Goal: Communication & Community: Answer question/provide support

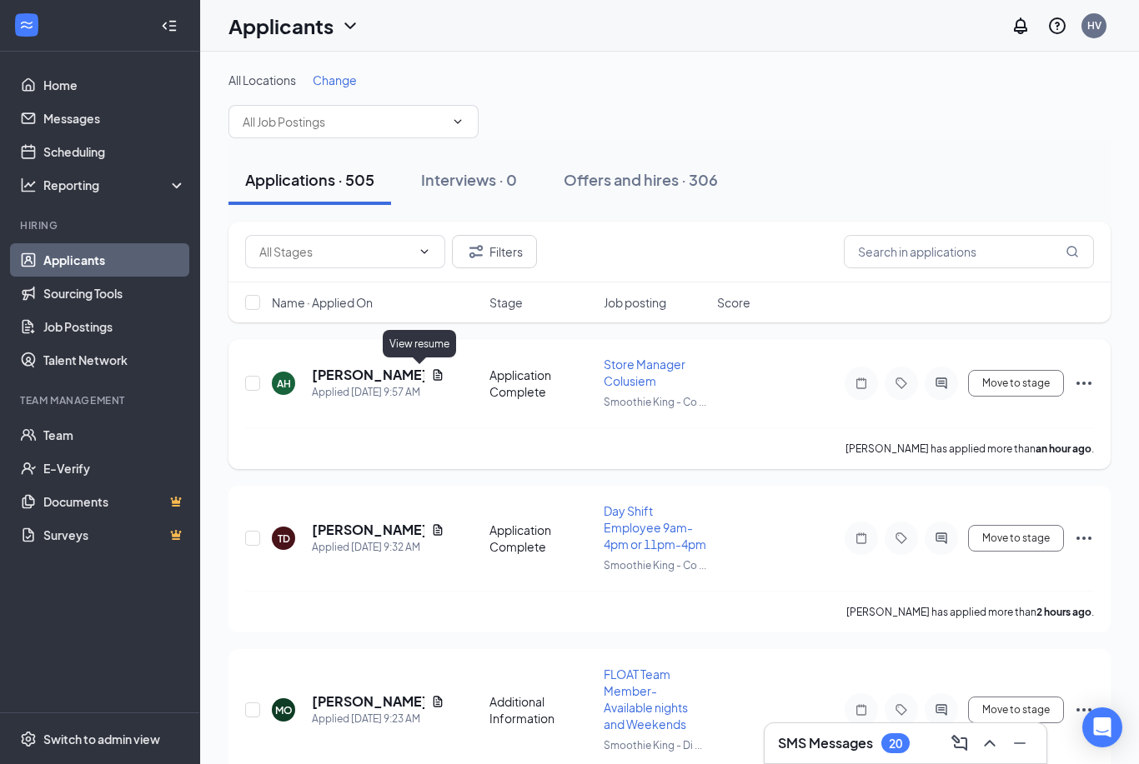
click at [434, 373] on icon "Document" at bounding box center [438, 374] width 9 height 11
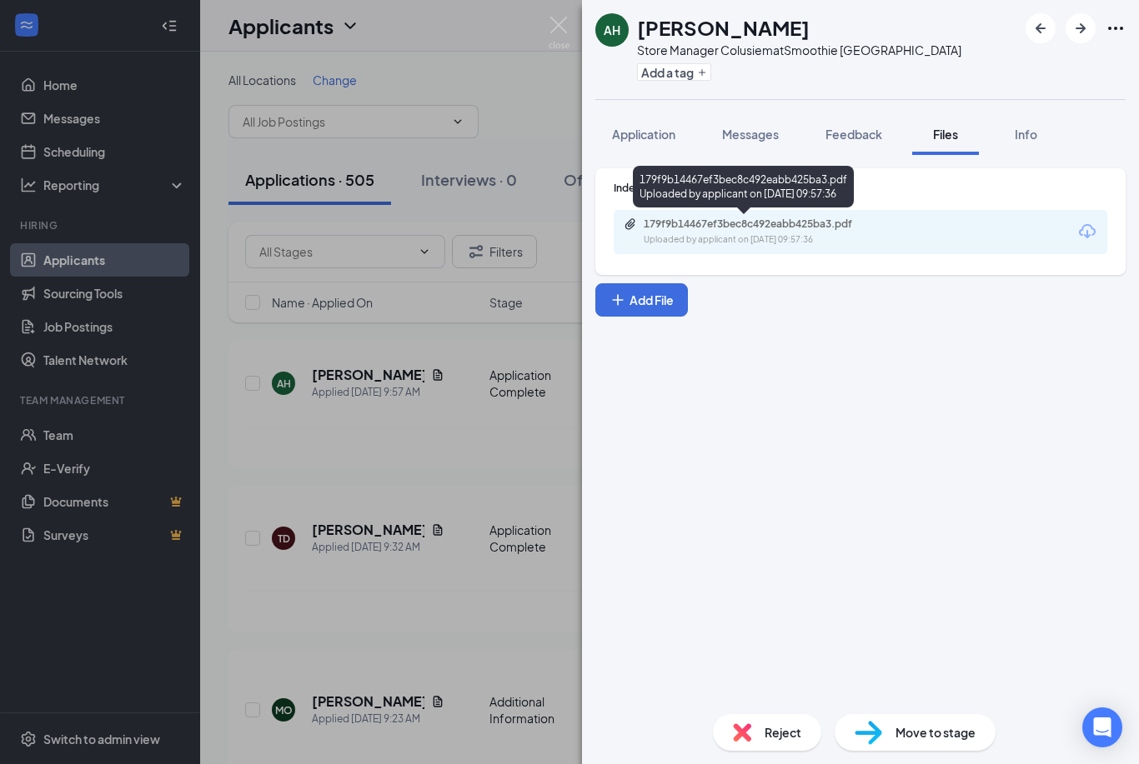
click at [737, 236] on div "Uploaded by applicant on [DATE] 09:57:36" at bounding box center [769, 239] width 250 height 13
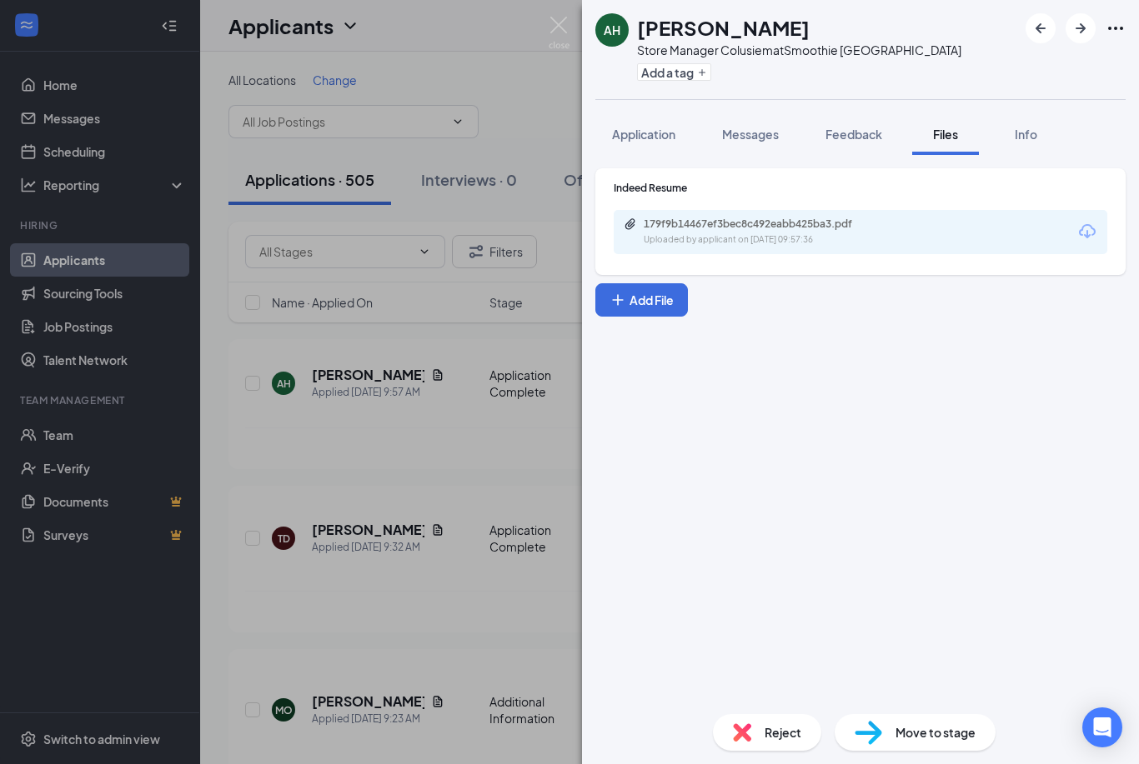
click at [459, 248] on div "AH [PERSON_NAME] Store Manager Colusiem at Smoothie King - Col Road Add a tag A…" at bounding box center [569, 382] width 1139 height 764
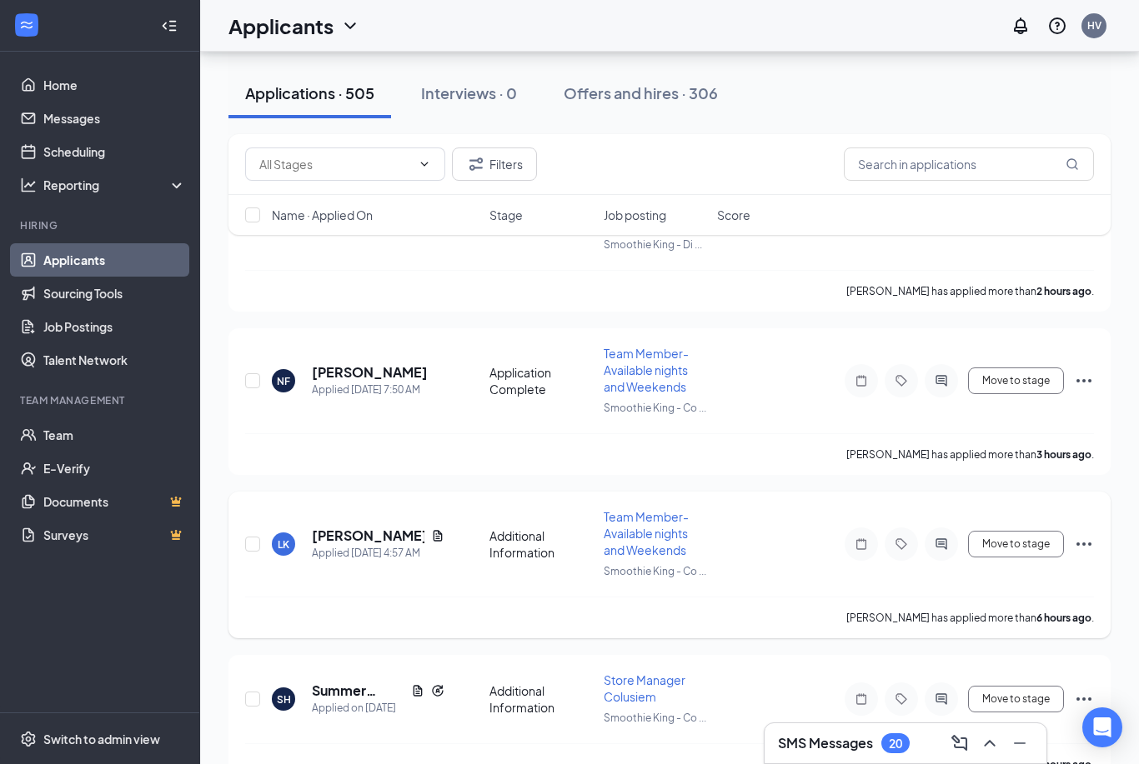
scroll to position [503, 0]
drag, startPoint x: 416, startPoint y: 699, endPoint x: 416, endPoint y: 674, distance: 25.8
click at [416, 694] on icon "Document" at bounding box center [418, 689] width 9 height 11
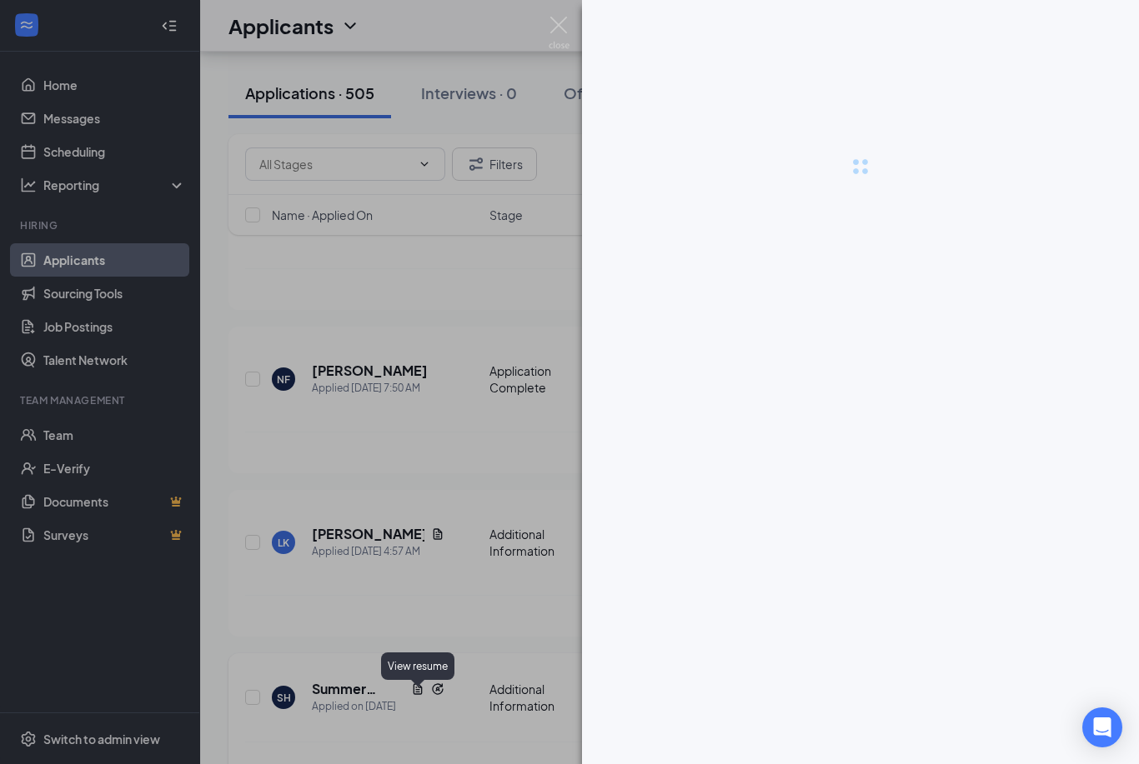
scroll to position [556, 0]
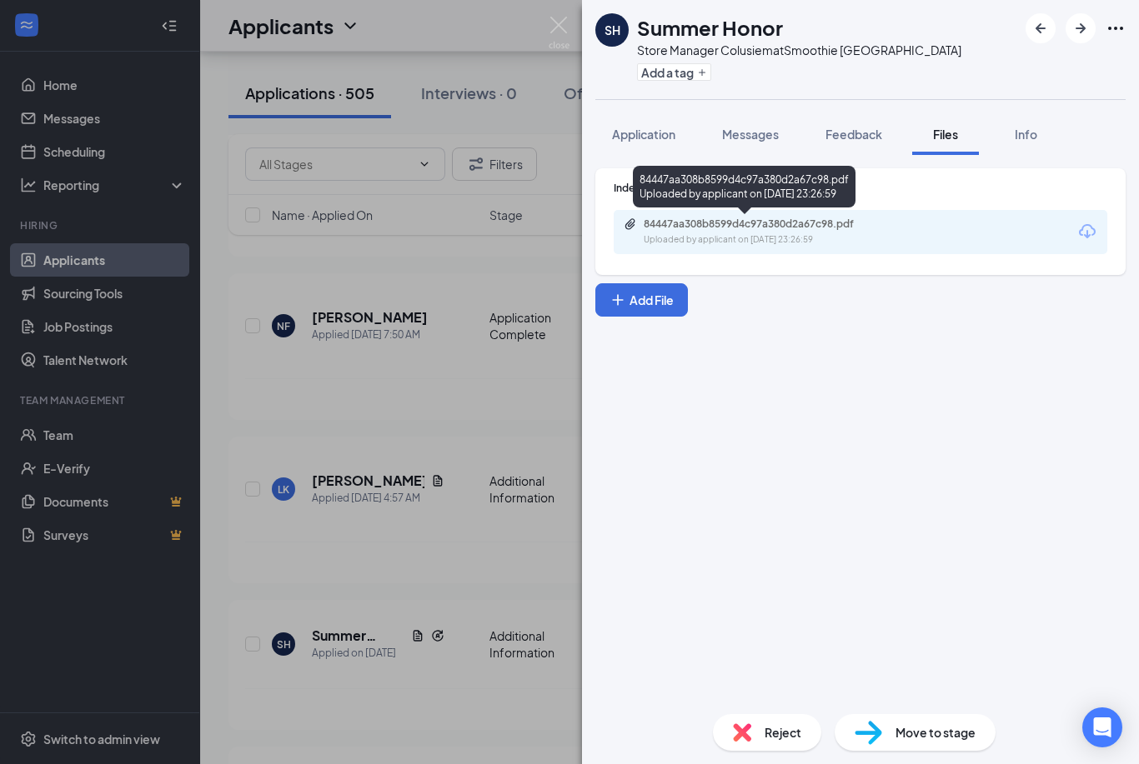
click at [732, 241] on div "Uploaded by applicant on [DATE] 23:26:59" at bounding box center [769, 239] width 250 height 13
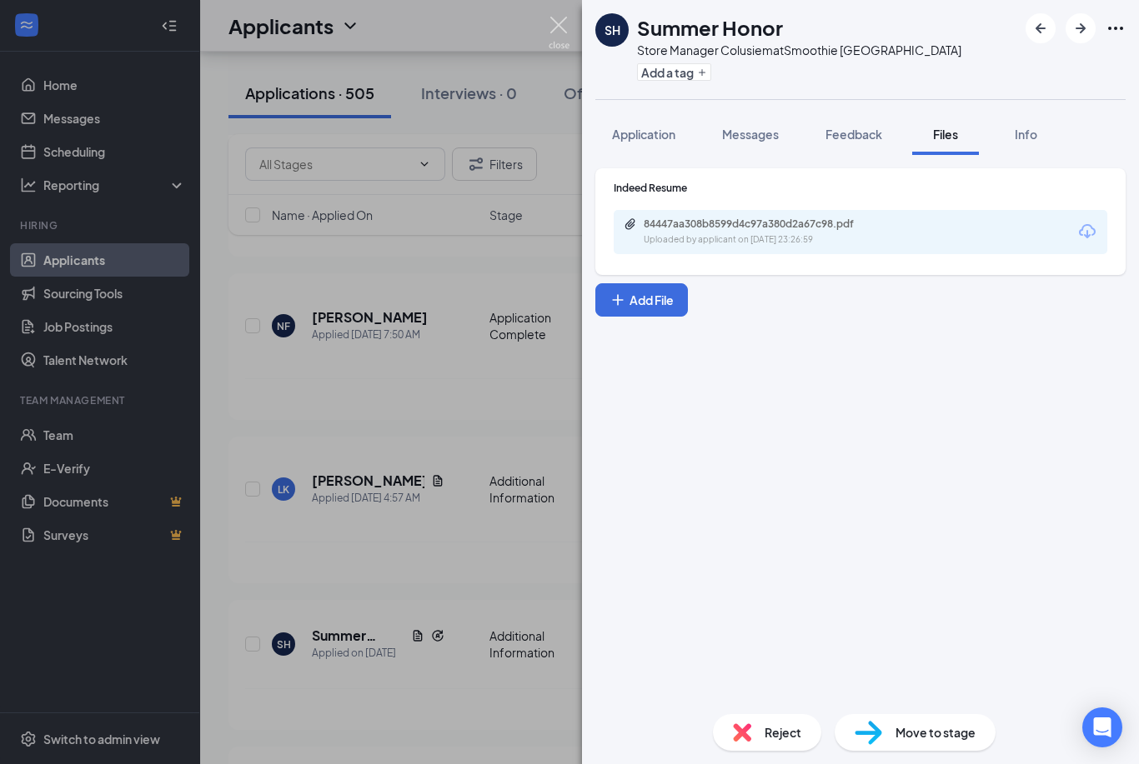
click at [555, 35] on img at bounding box center [559, 33] width 21 height 33
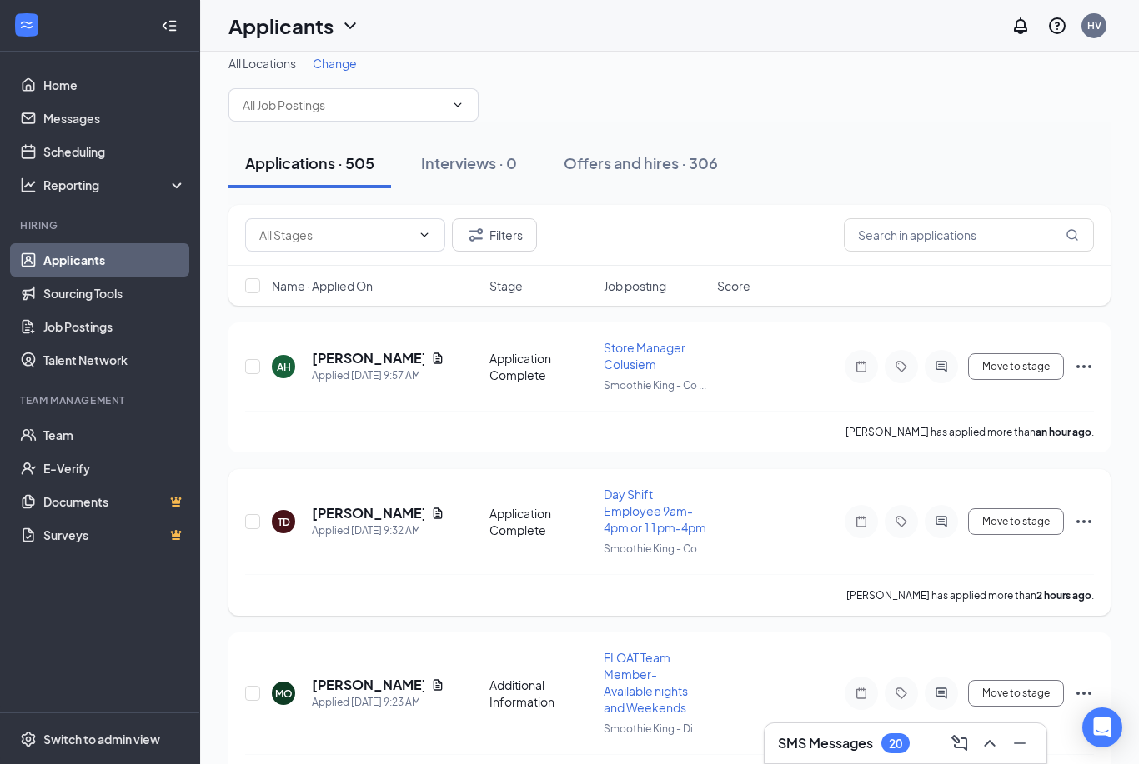
scroll to position [68, 0]
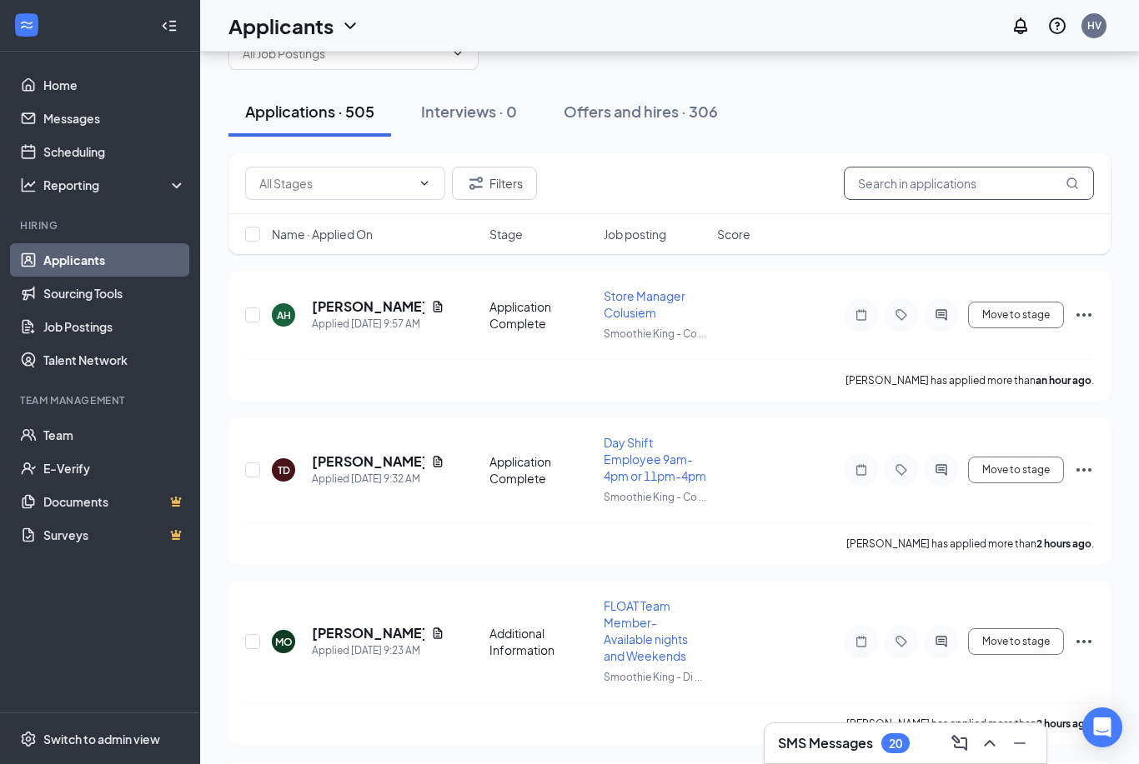
click at [923, 197] on input "text" at bounding box center [969, 183] width 250 height 33
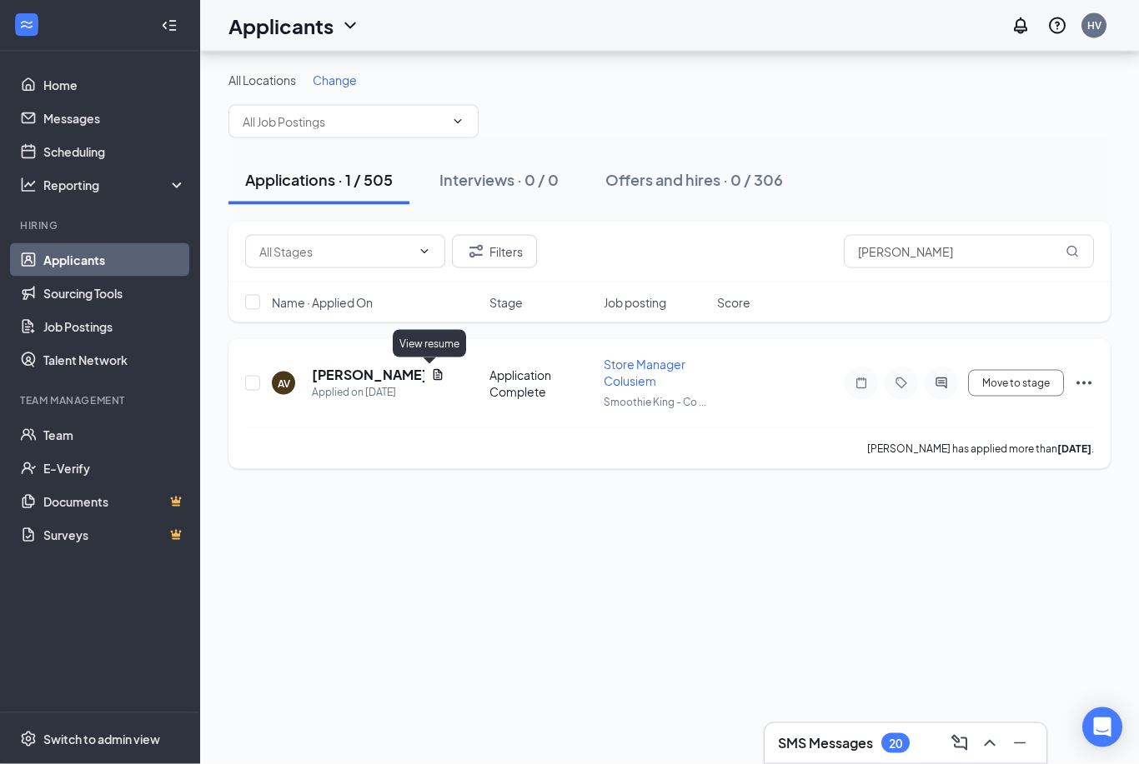
click at [431, 368] on icon "Document" at bounding box center [437, 374] width 13 height 13
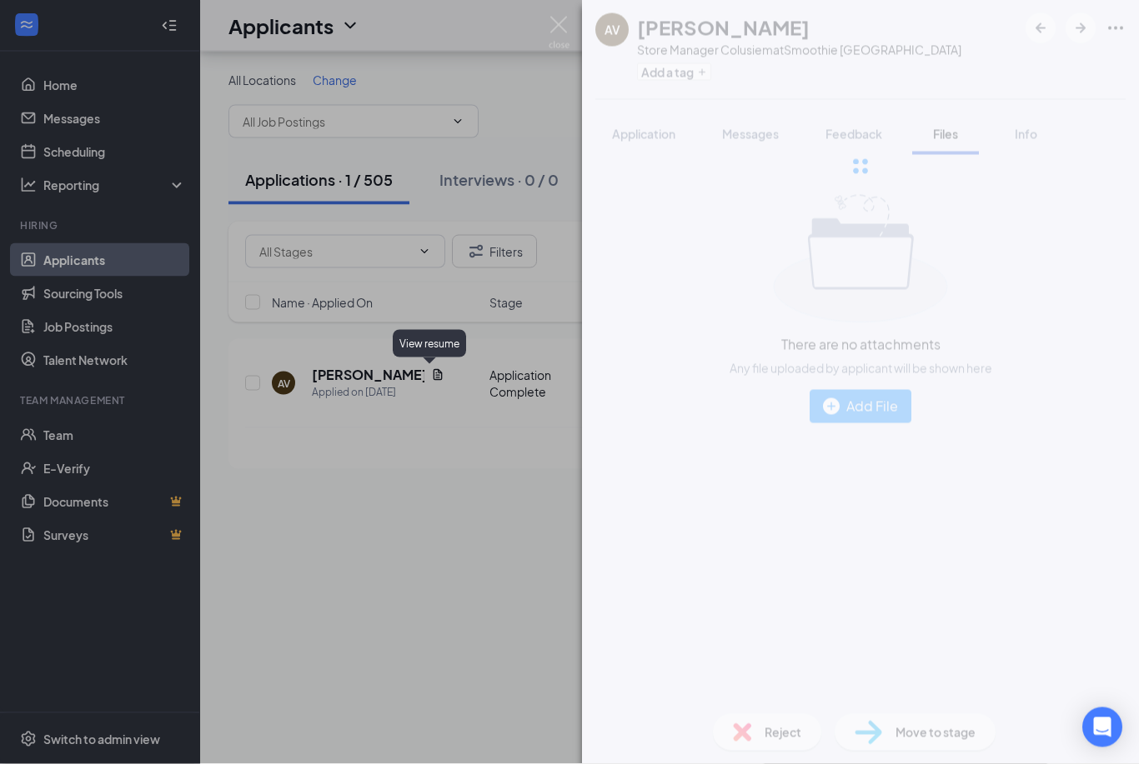
scroll to position [52, 0]
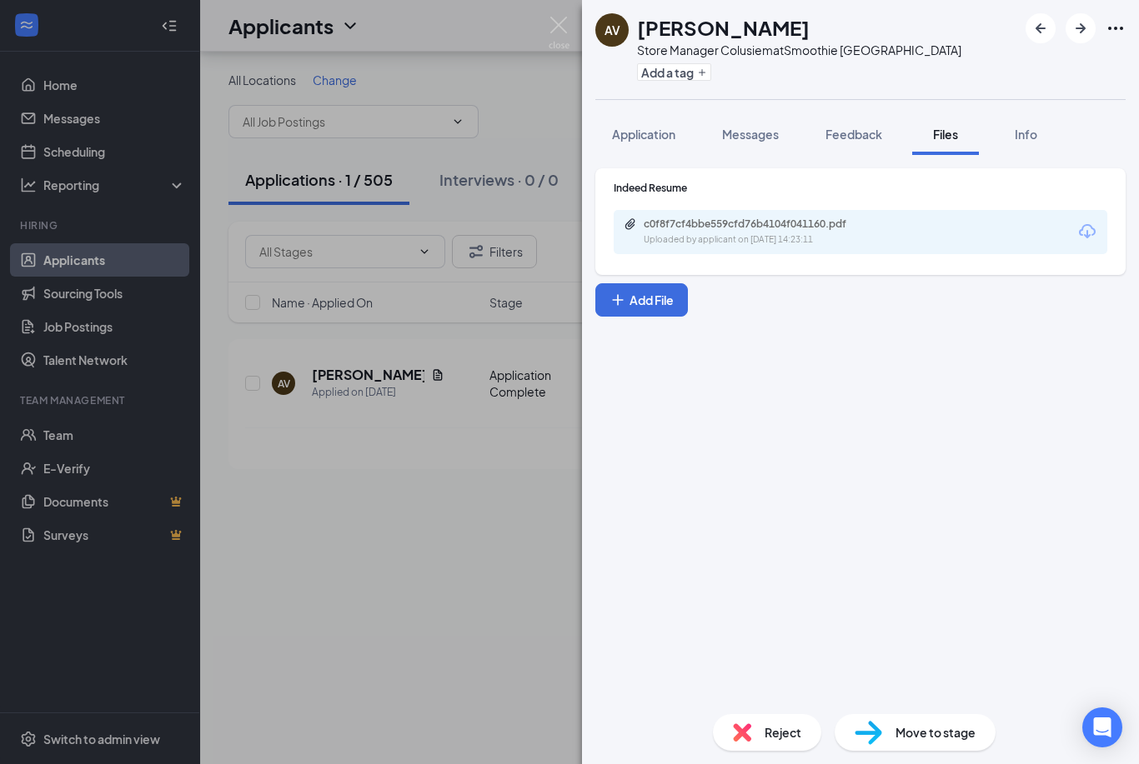
click at [822, 249] on div "c0f8f7cf4bbe559cfd76b4104f041160.pdf Uploaded by applicant on [DATE] 14:23:11" at bounding box center [861, 232] width 494 height 44
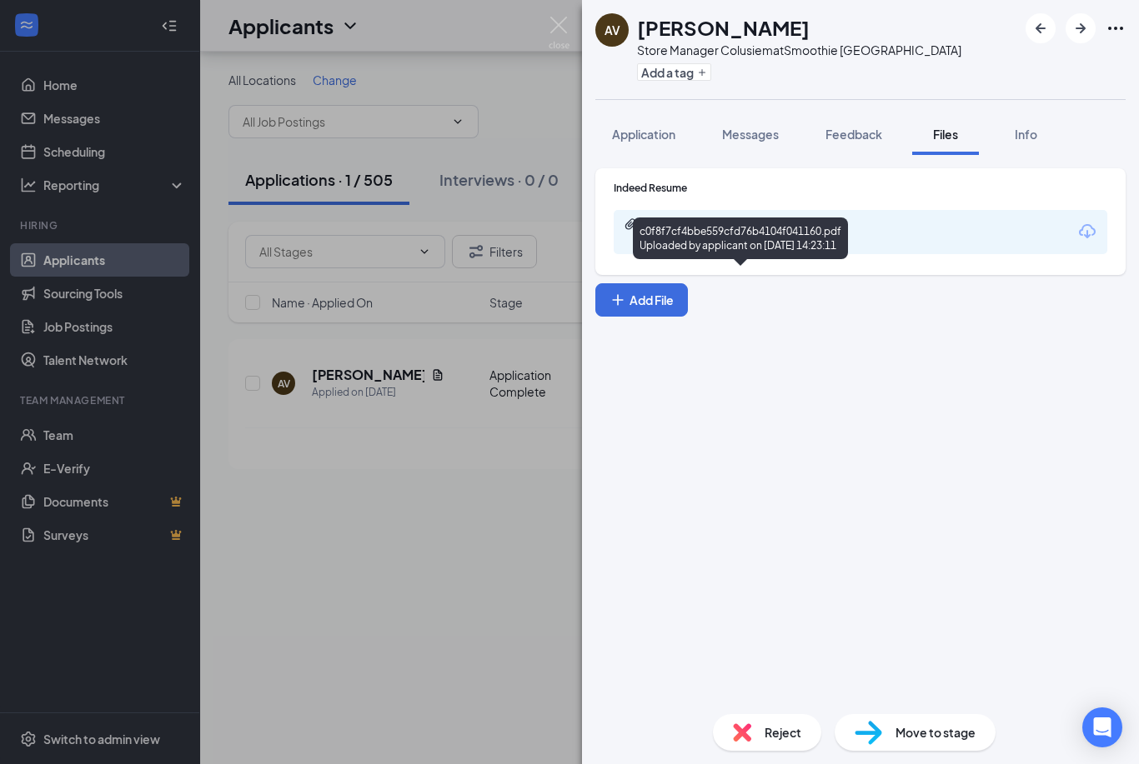
click at [822, 243] on div "Uploaded by applicant on [DATE] 14:23:11" at bounding box center [769, 239] width 250 height 13
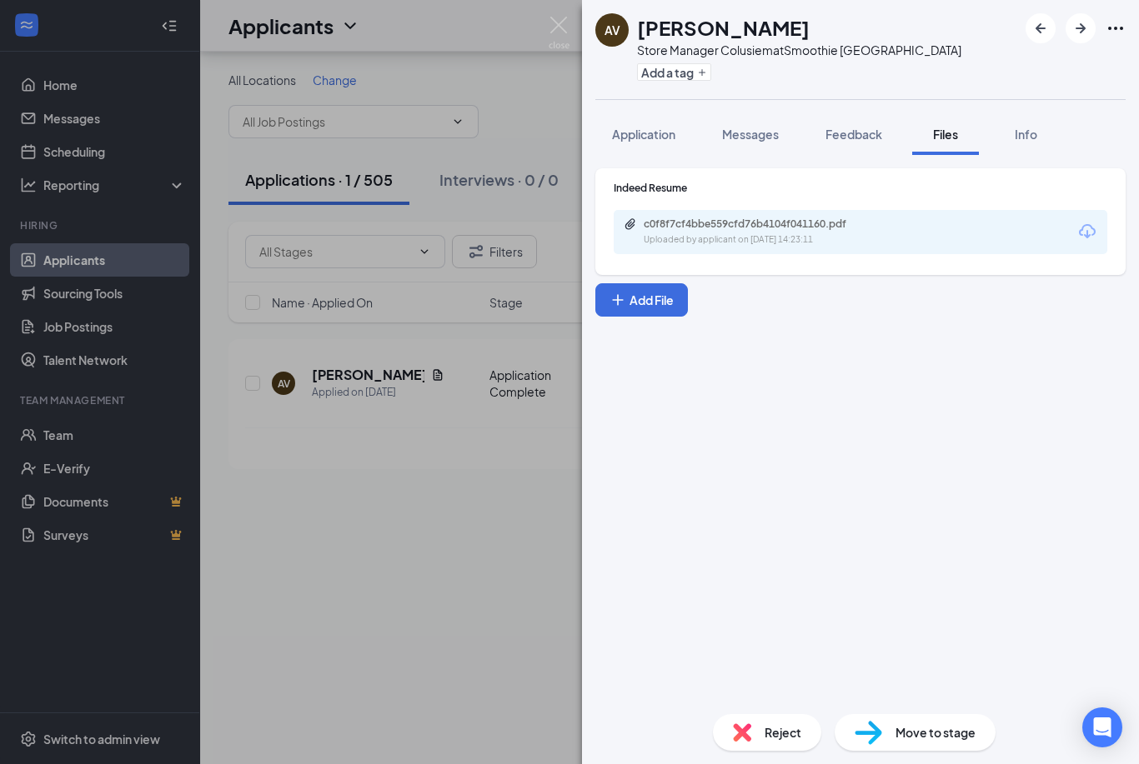
click at [543, 30] on div "AV [PERSON_NAME] Store Manager Colusiem at Smoothie [GEOGRAPHIC_DATA] Add a tag…" at bounding box center [569, 382] width 1139 height 764
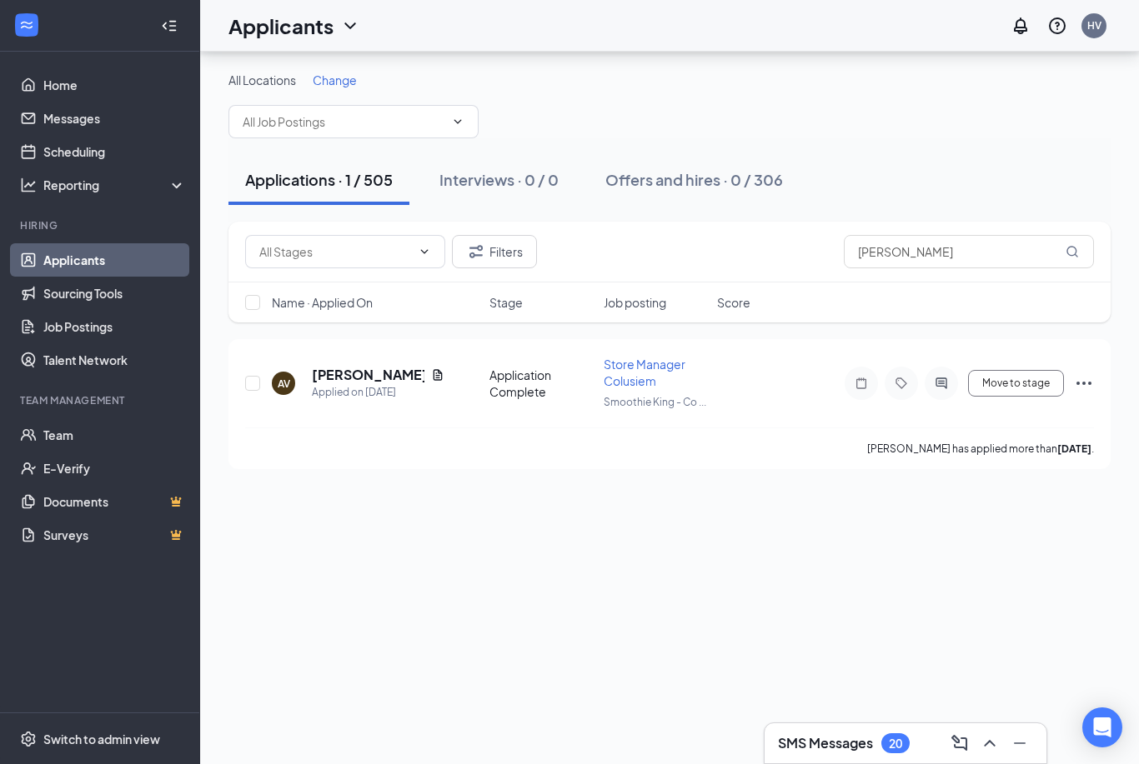
click at [562, 30] on div "Applicants HV" at bounding box center [669, 26] width 939 height 52
click at [921, 235] on input "[PERSON_NAME]" at bounding box center [969, 251] width 250 height 33
type input "a"
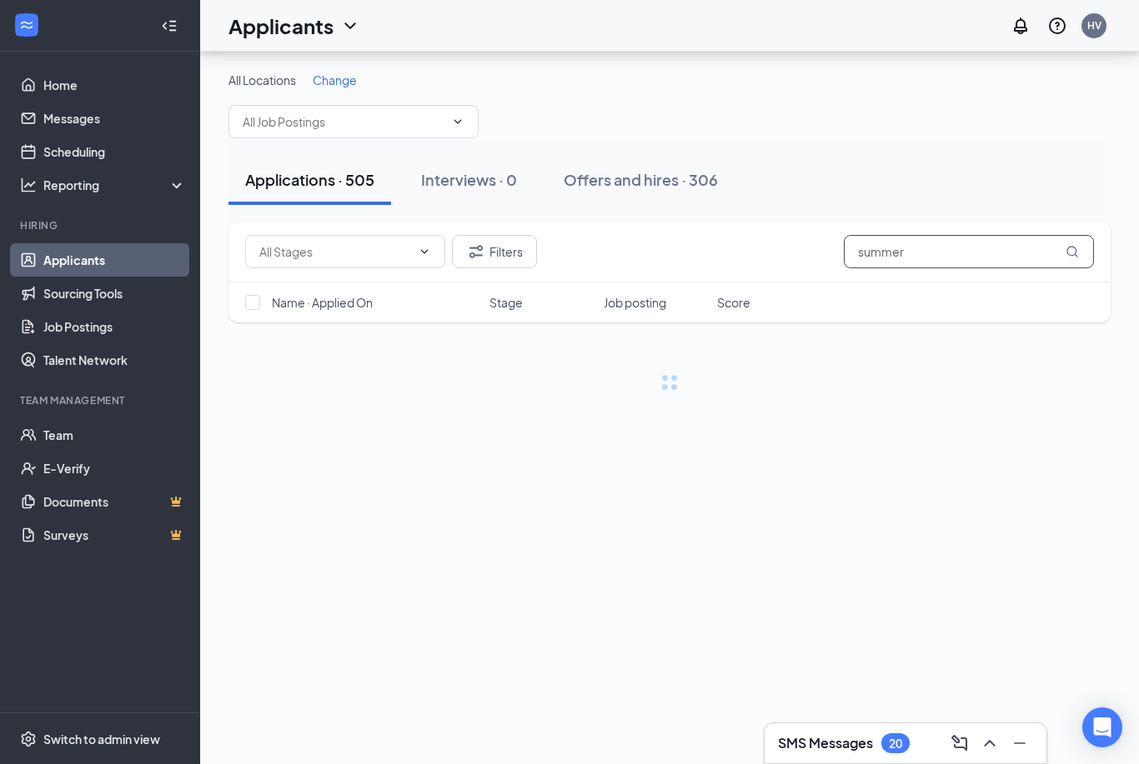
type input "summer"
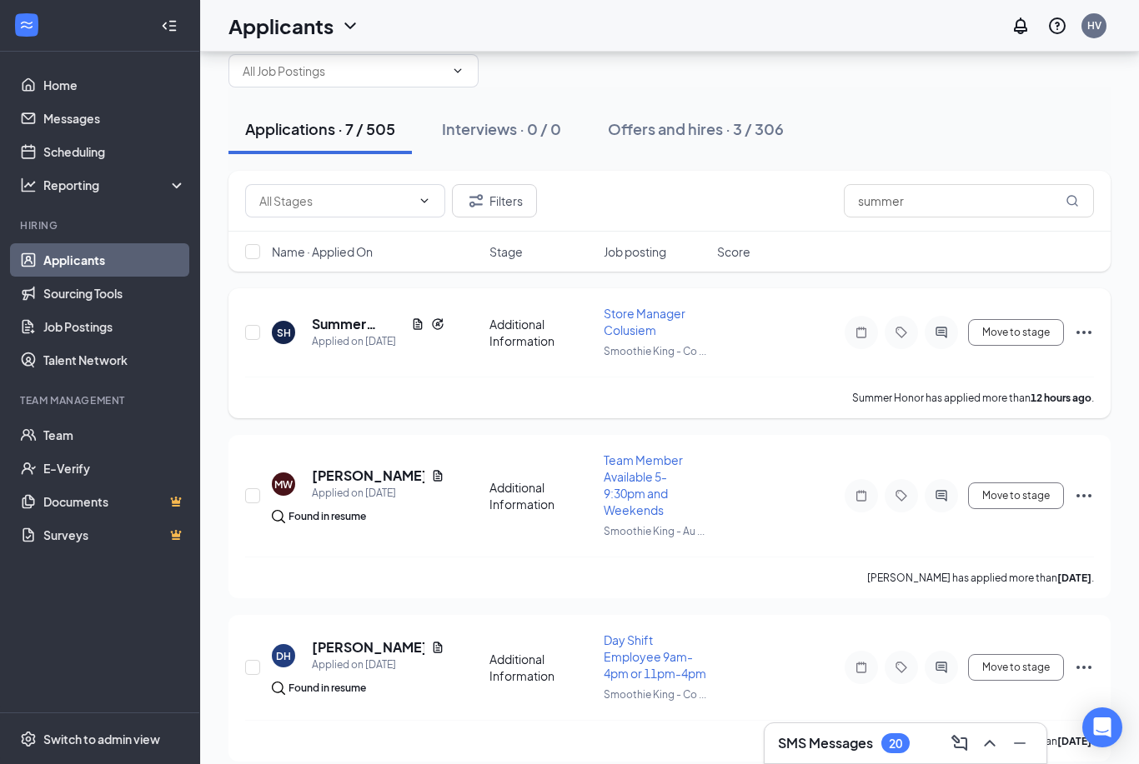
click at [1071, 330] on div "Move to stage" at bounding box center [944, 332] width 300 height 33
click at [1078, 332] on icon "Ellipses" at bounding box center [1083, 332] width 15 height 3
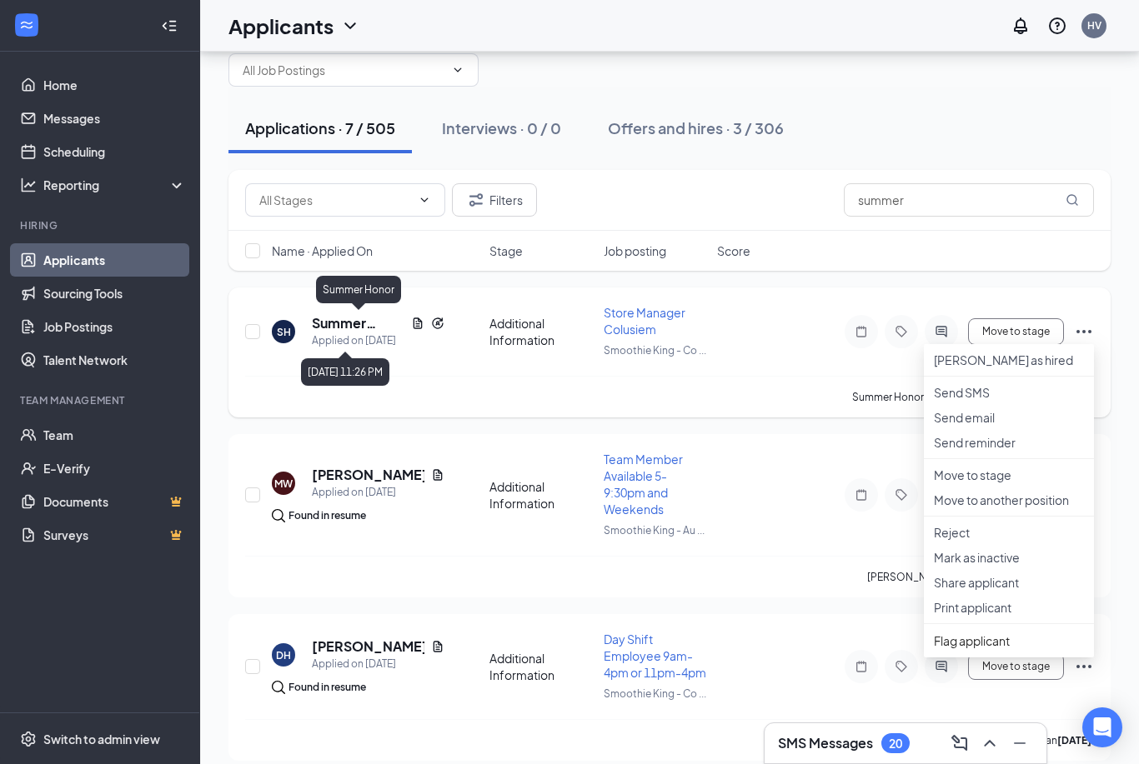
click at [343, 331] on h5 "Summer Honor" at bounding box center [358, 323] width 93 height 18
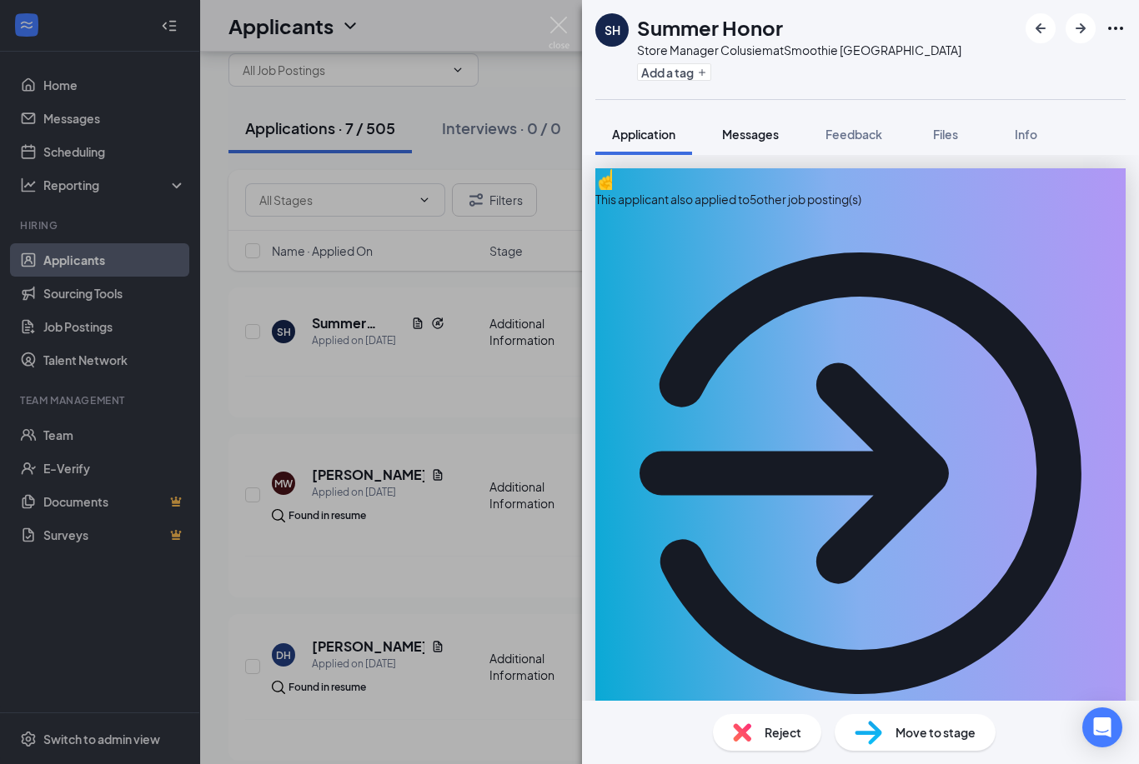
click at [744, 146] on button "Messages" at bounding box center [750, 134] width 90 height 42
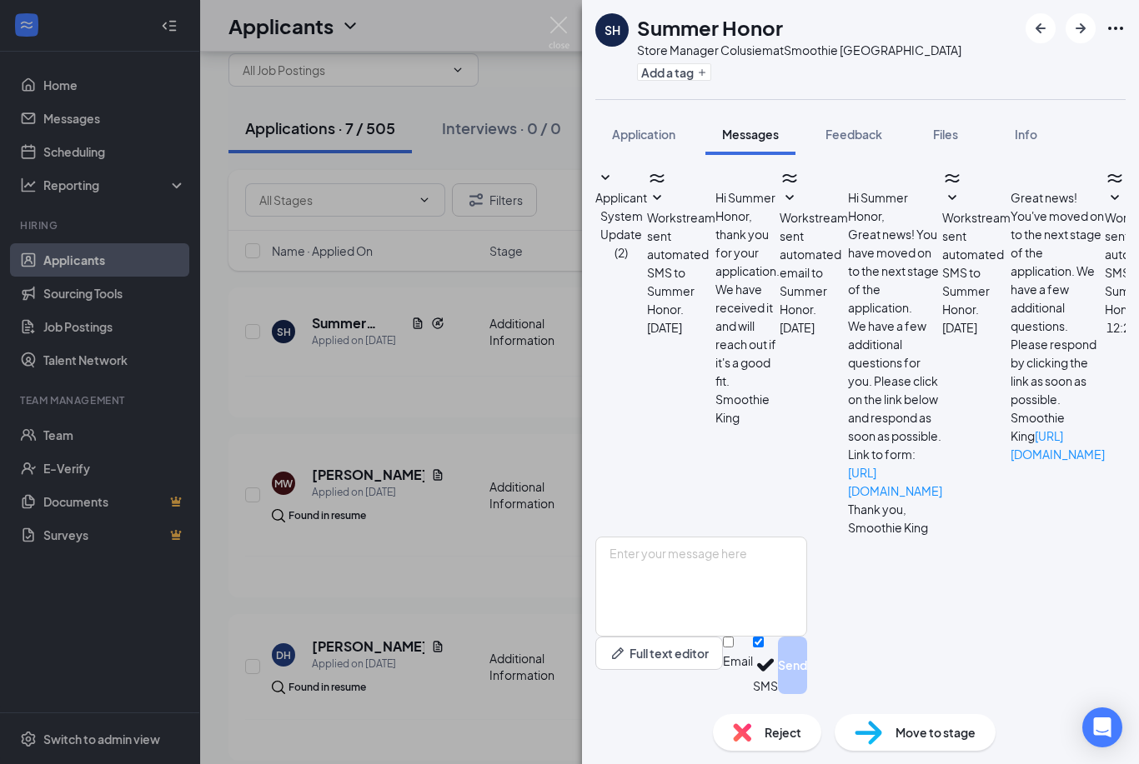
scroll to position [53, 0]
click at [735, 583] on textarea at bounding box center [701, 587] width 212 height 100
type textarea "h"
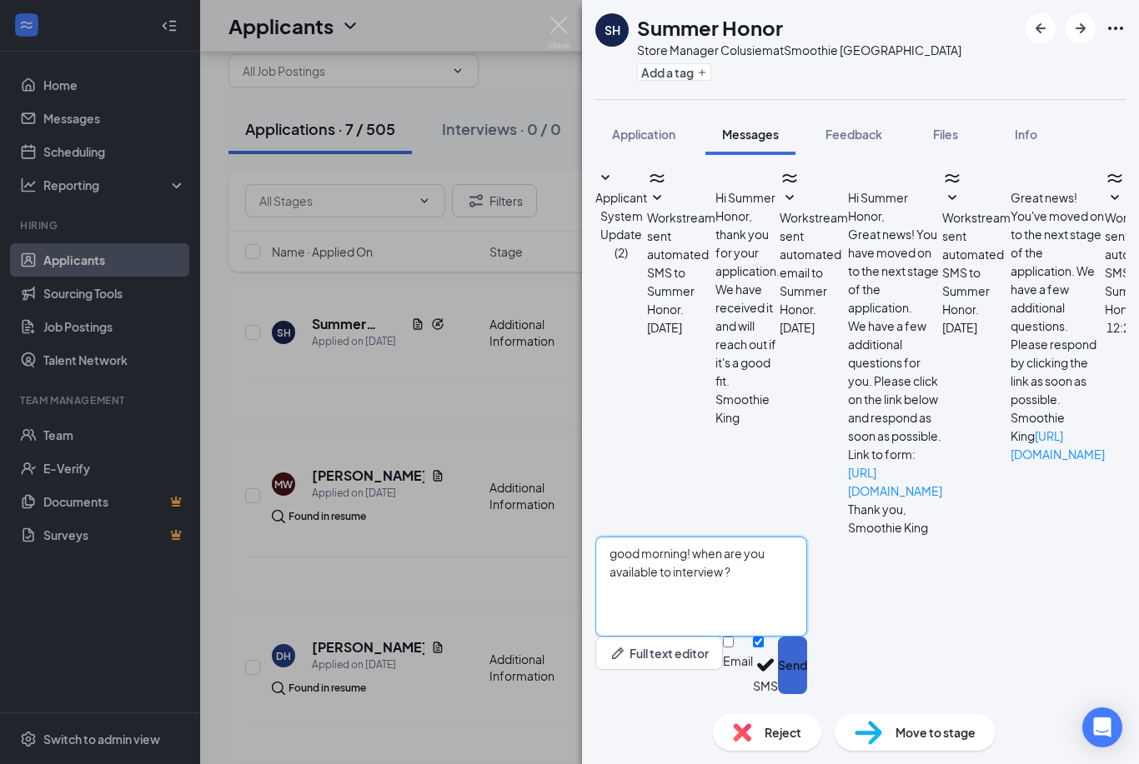
type textarea "good morning! when are you available to interview ?"
click at [807, 663] on button "Send" at bounding box center [792, 666] width 29 height 58
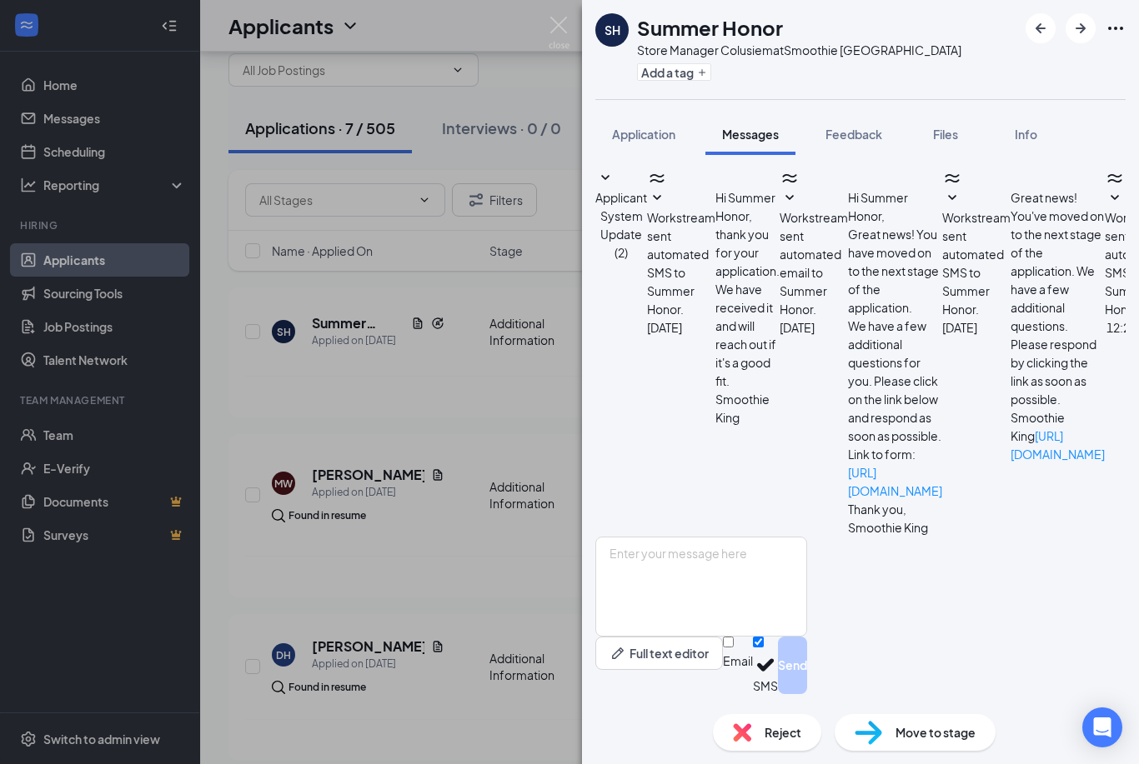
scroll to position [132, 0]
click at [456, 696] on div "SH Summer Honor Store Manager Colusiem at Smoothie [GEOGRAPHIC_DATA] Add a tag …" at bounding box center [569, 382] width 1139 height 764
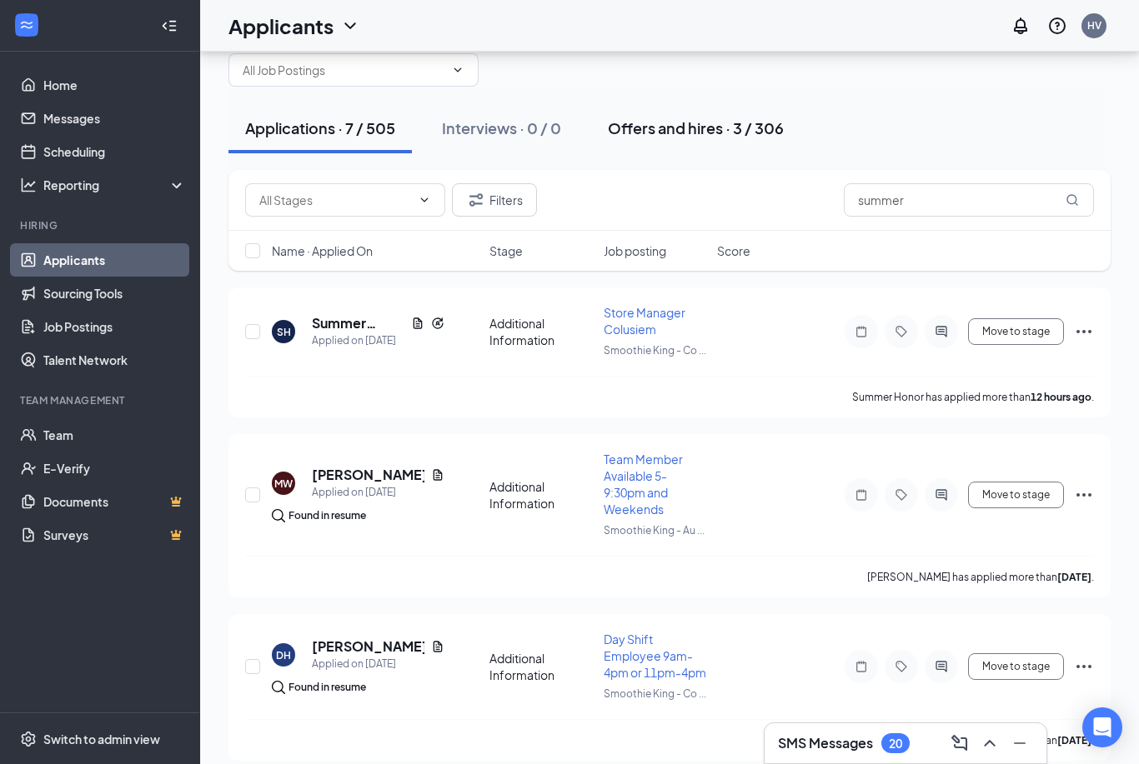
click at [630, 123] on div "Offers and hires · 3 / 306" at bounding box center [696, 128] width 176 height 21
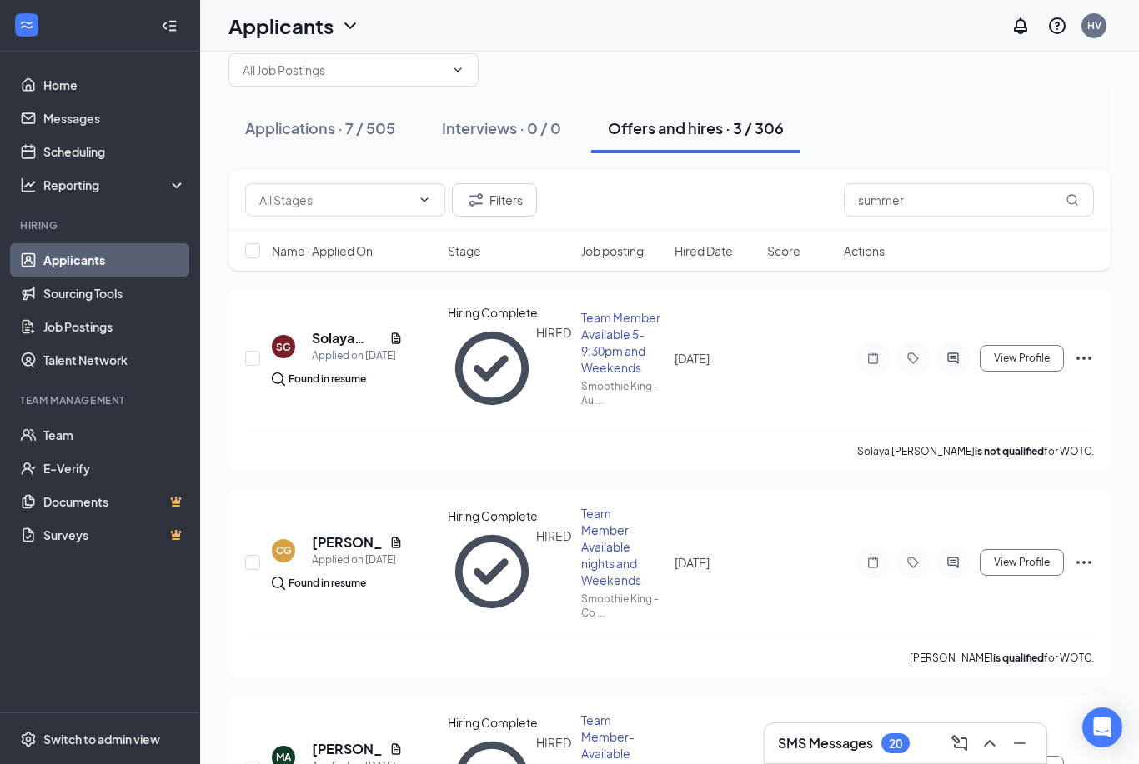
scroll to position [5, 0]
